Goal: Information Seeking & Learning: Compare options

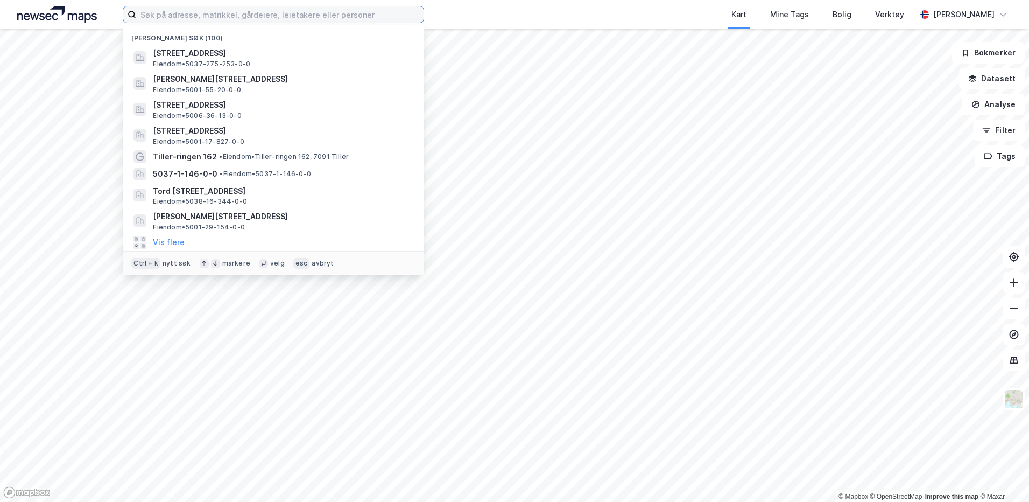
click at [233, 15] on input at bounding box center [279, 14] width 287 height 16
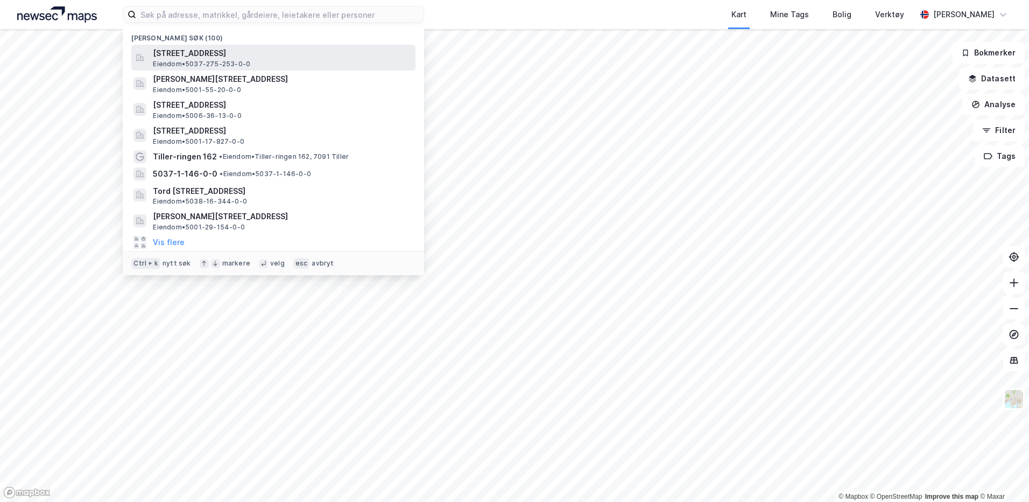
click at [197, 61] on span "Eiendom • 5037-275-253-0-0" at bounding box center [201, 64] width 97 height 9
